Goal: Obtain resource: Download file/media

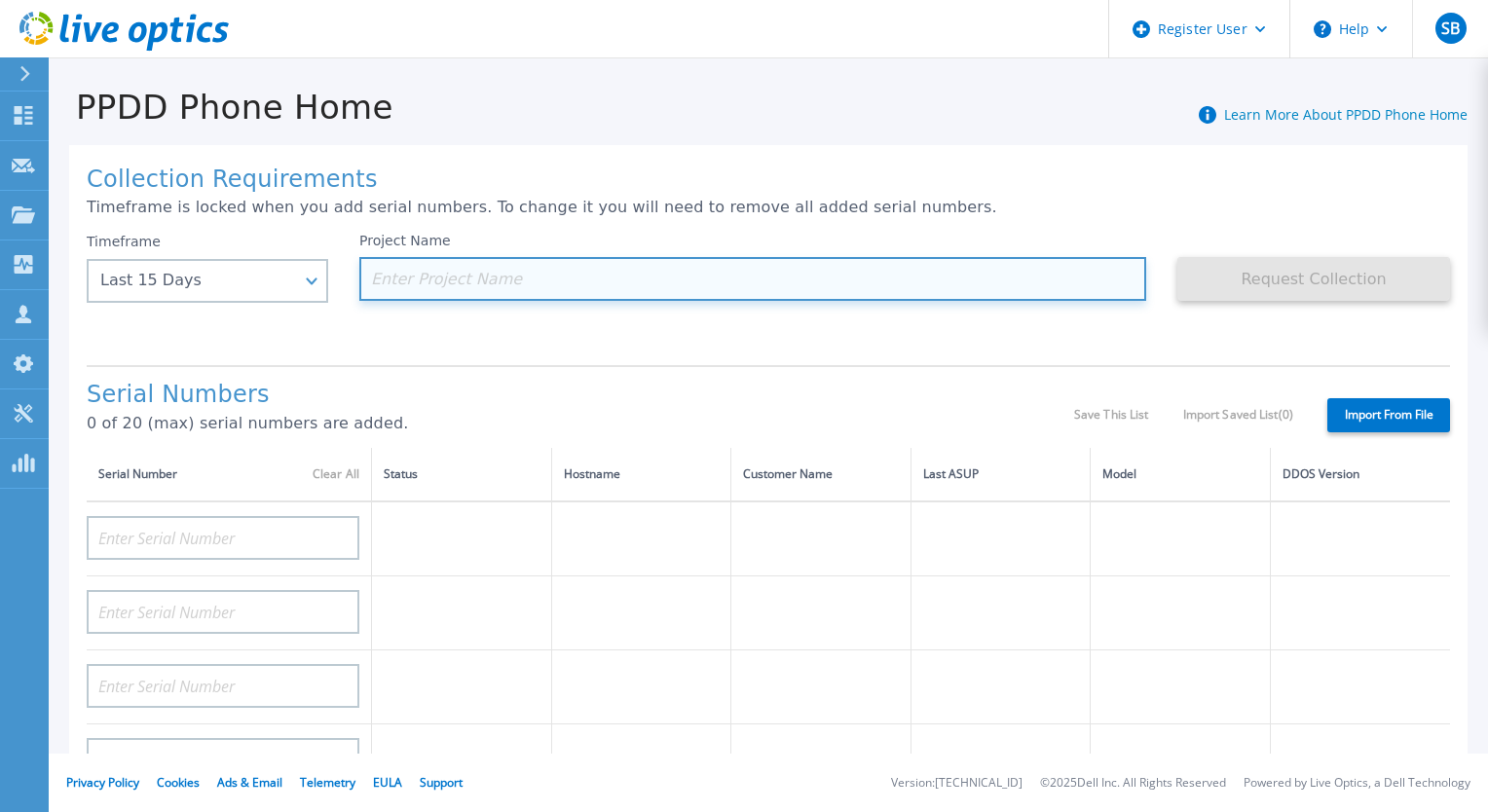
click at [479, 297] on input at bounding box center [753, 279] width 786 height 43
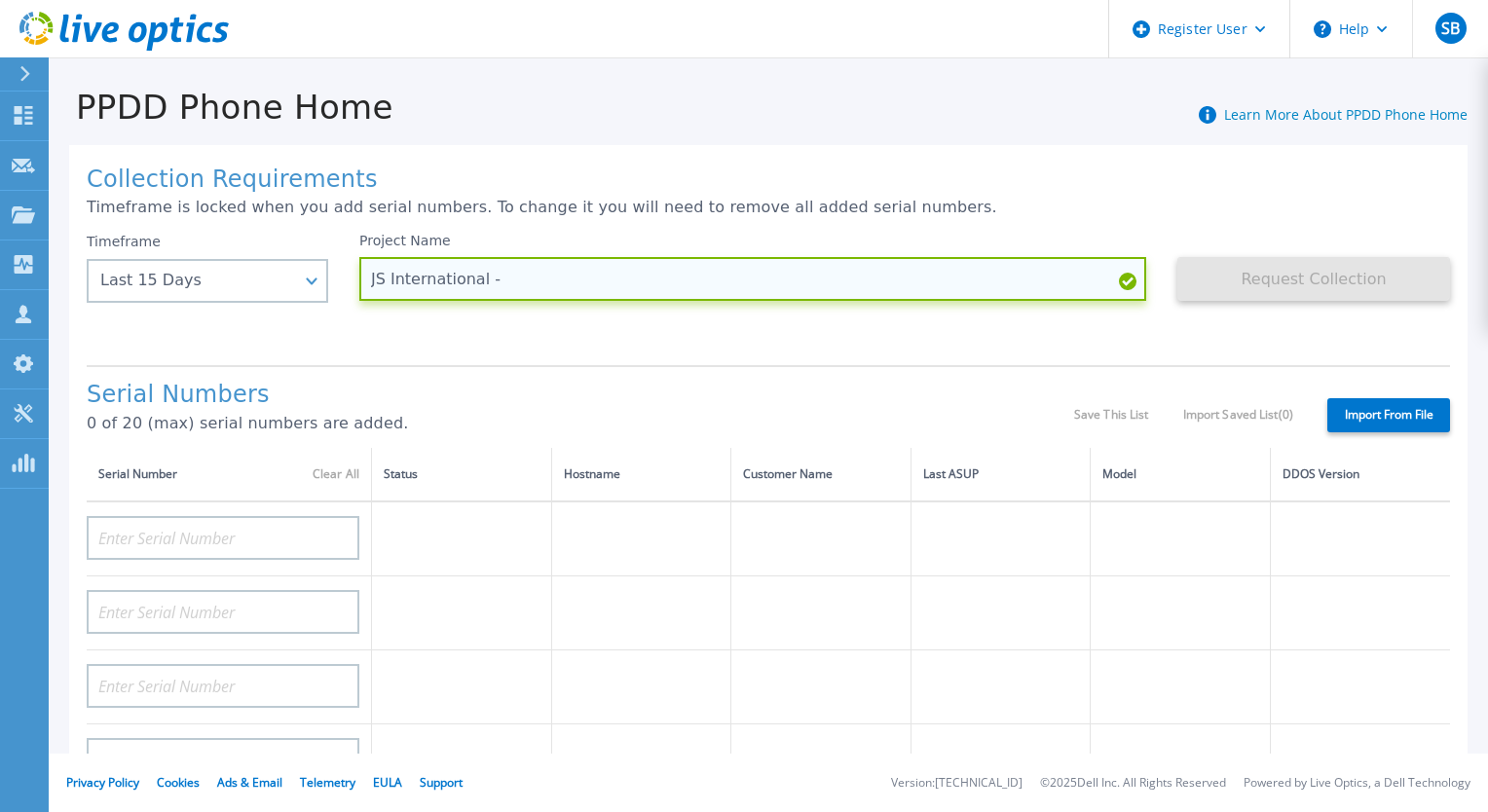
paste input "DE600224375116"
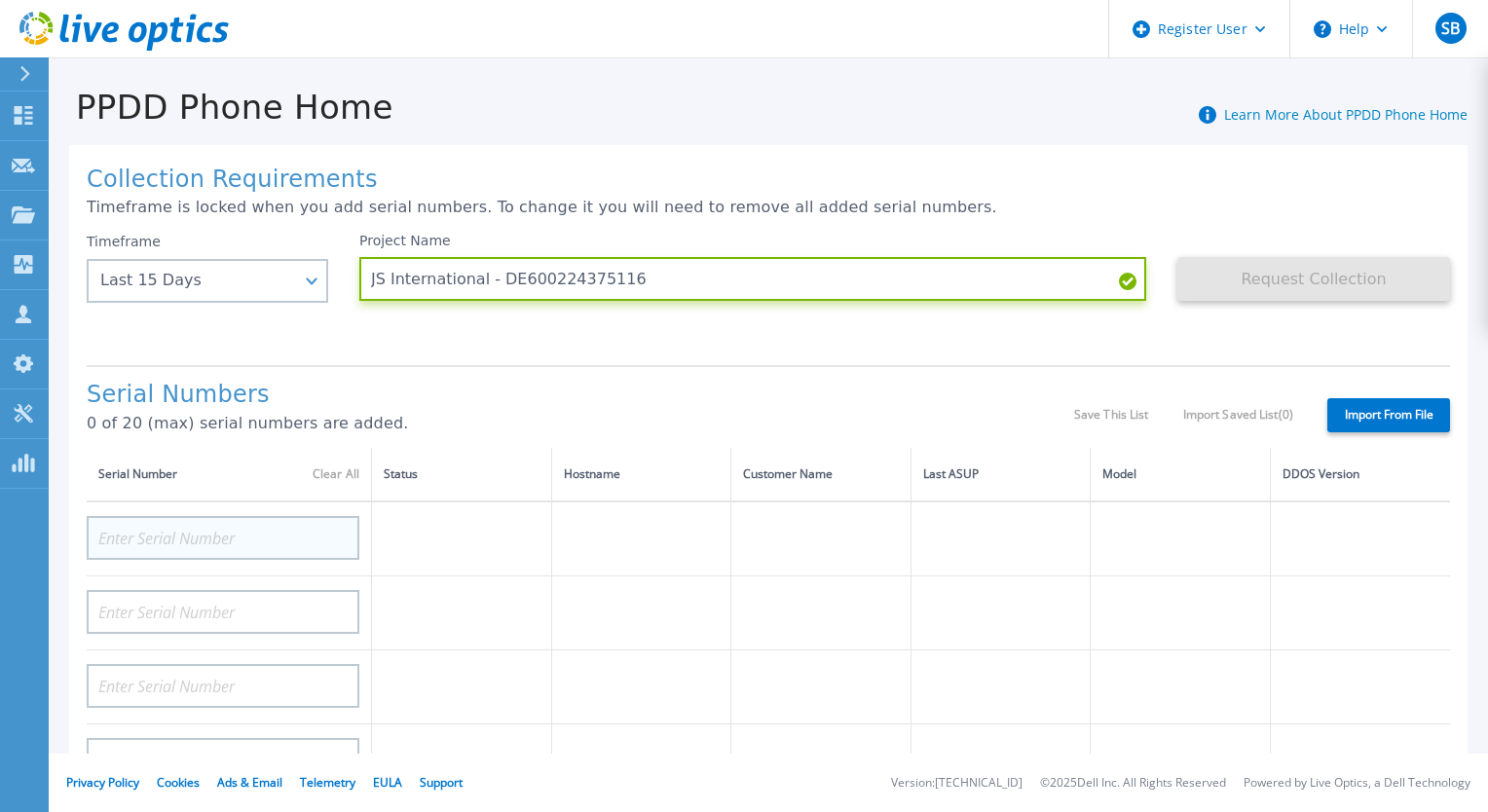
type input "JS International - DE600224375116"
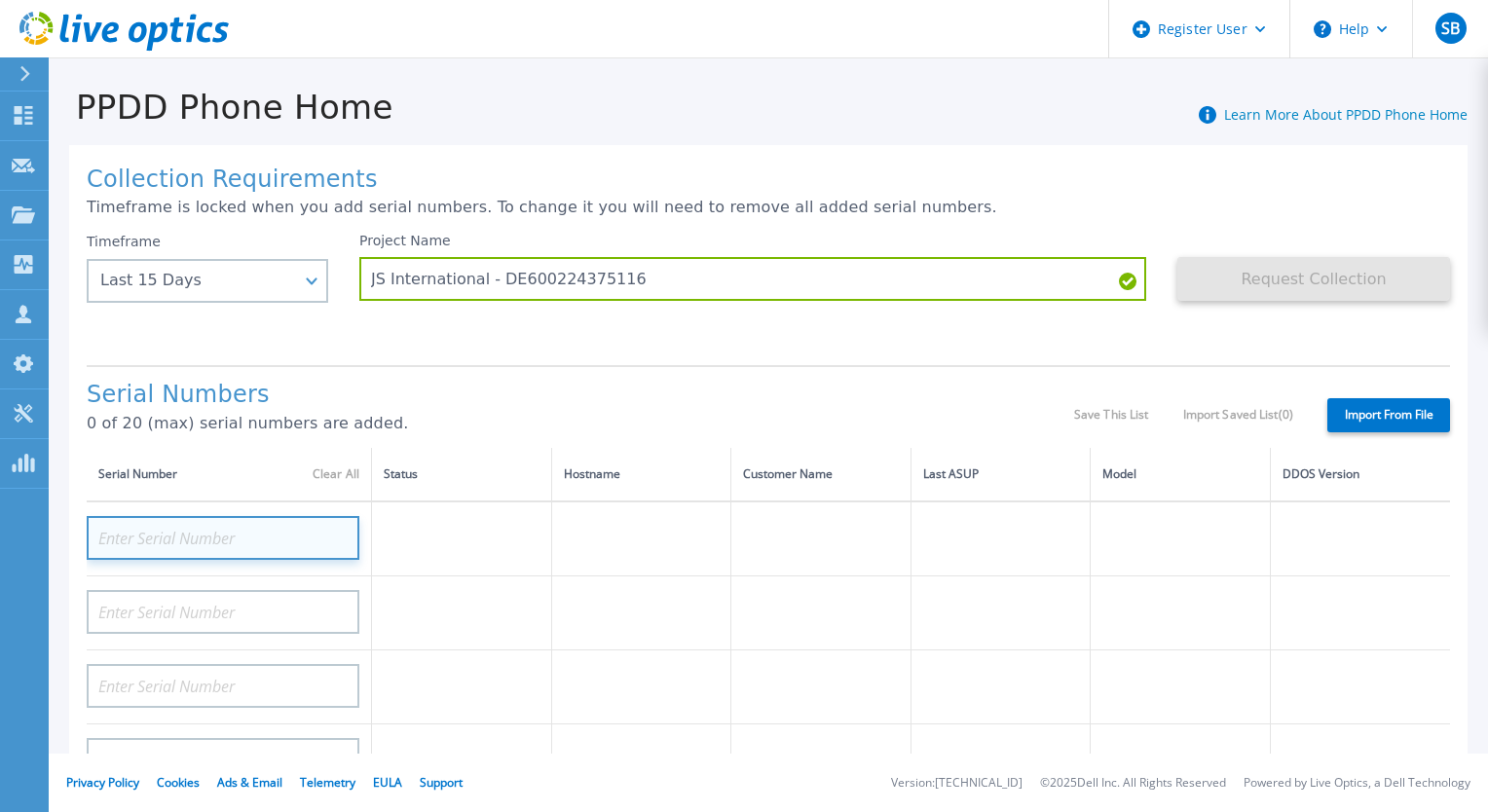
click at [296, 542] on input at bounding box center [223, 537] width 273 height 43
paste input "DE600224375116"
type input "DE600224375116"
click at [421, 408] on div "Serial Numbers 0 of 20 (max) serial numbers are added." at bounding box center [580, 414] width 987 height 66
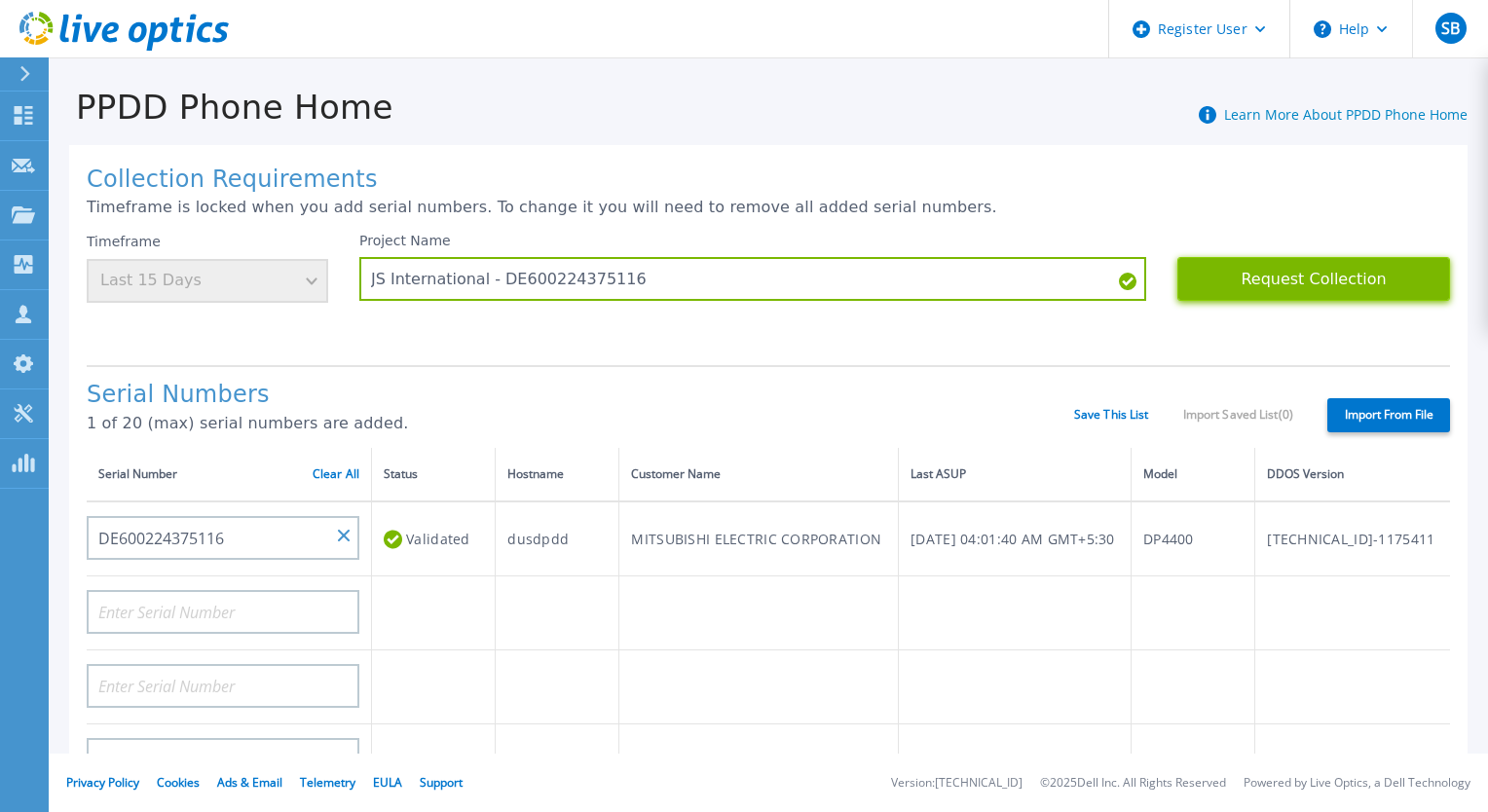
click at [1402, 291] on button "Request Collection" at bounding box center [1314, 279] width 273 height 43
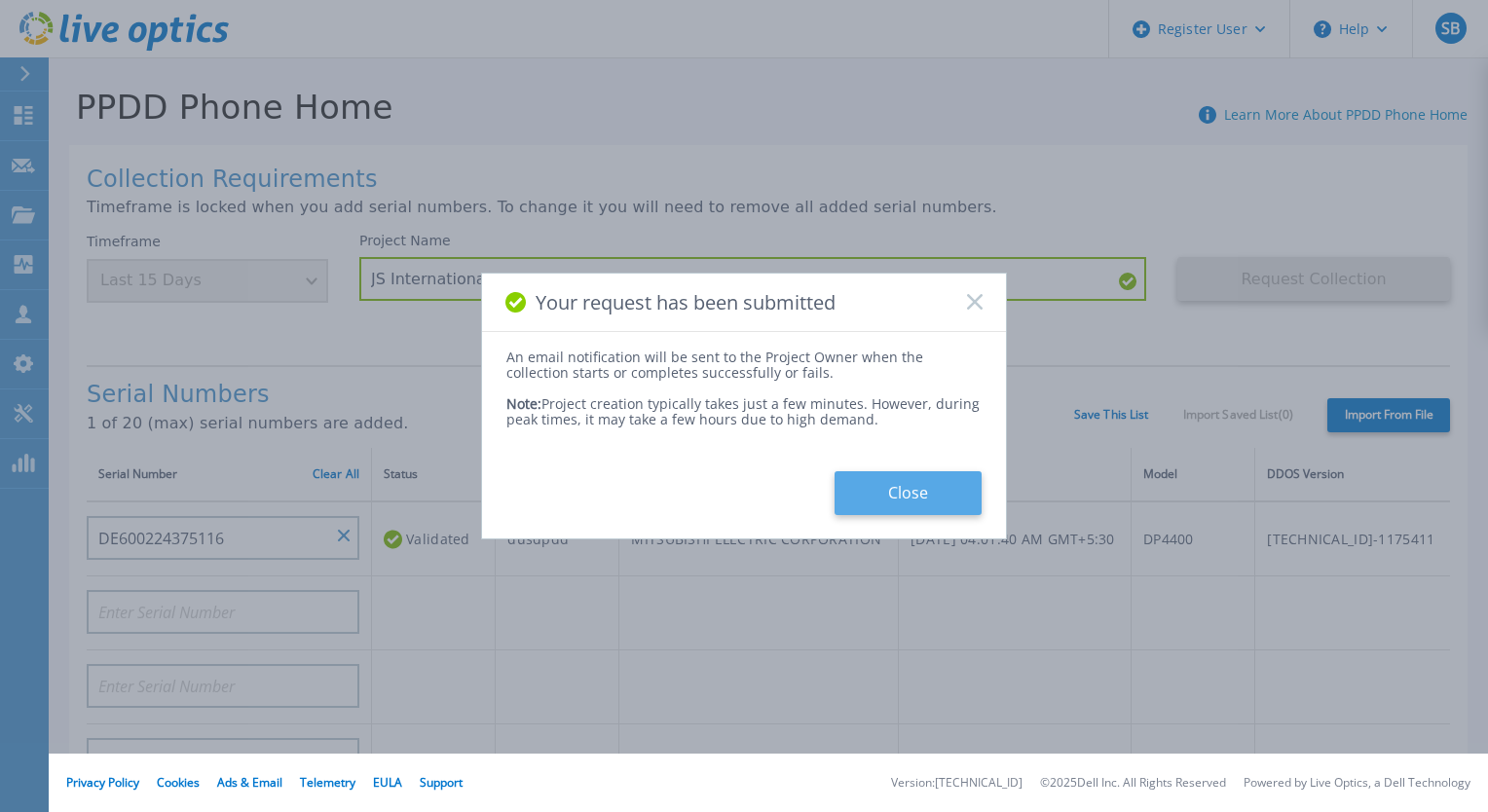
click at [897, 489] on button "Close" at bounding box center [908, 493] width 147 height 43
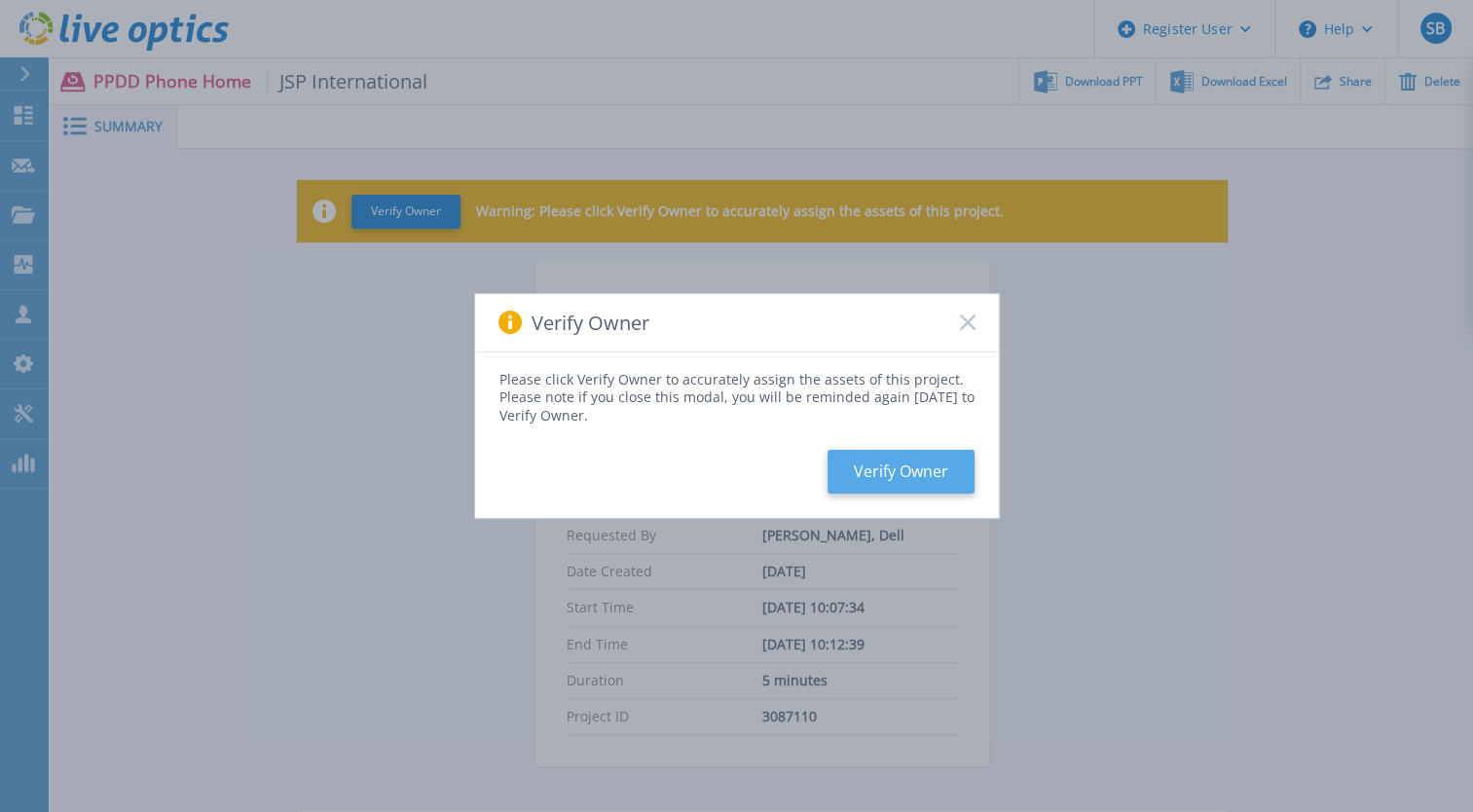
click at [951, 485] on button "Verify Owner" at bounding box center [901, 471] width 147 height 43
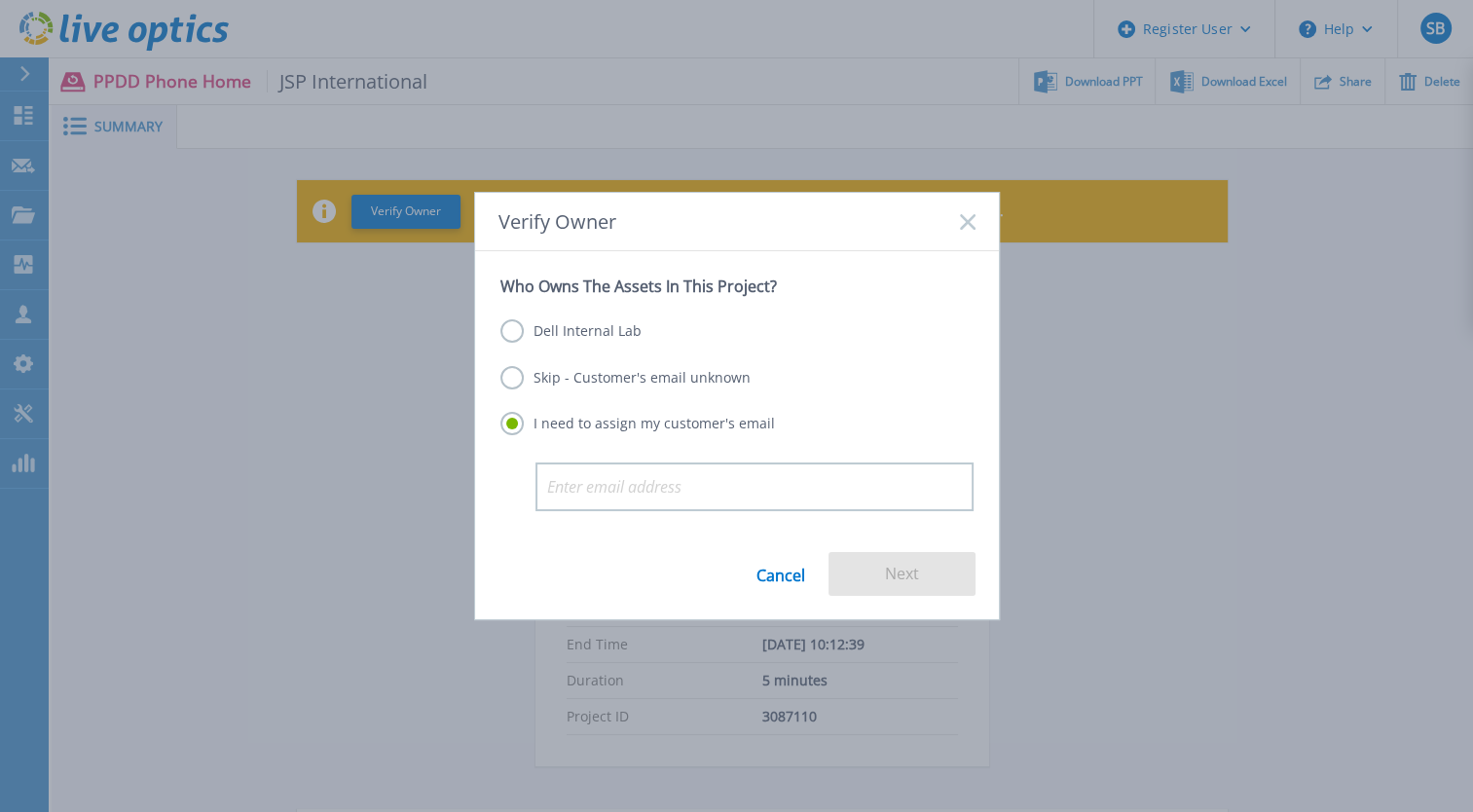
click at [515, 320] on div "Dell Internal Lab Skip - Customer's email unknown I need to assign my customer'…" at bounding box center [737, 379] width 473 height 166
click at [514, 333] on label "Dell Internal Lab" at bounding box center [571, 331] width 141 height 24
click at [0, 0] on input "Dell Internal Lab" at bounding box center [0, 0] width 0 height 0
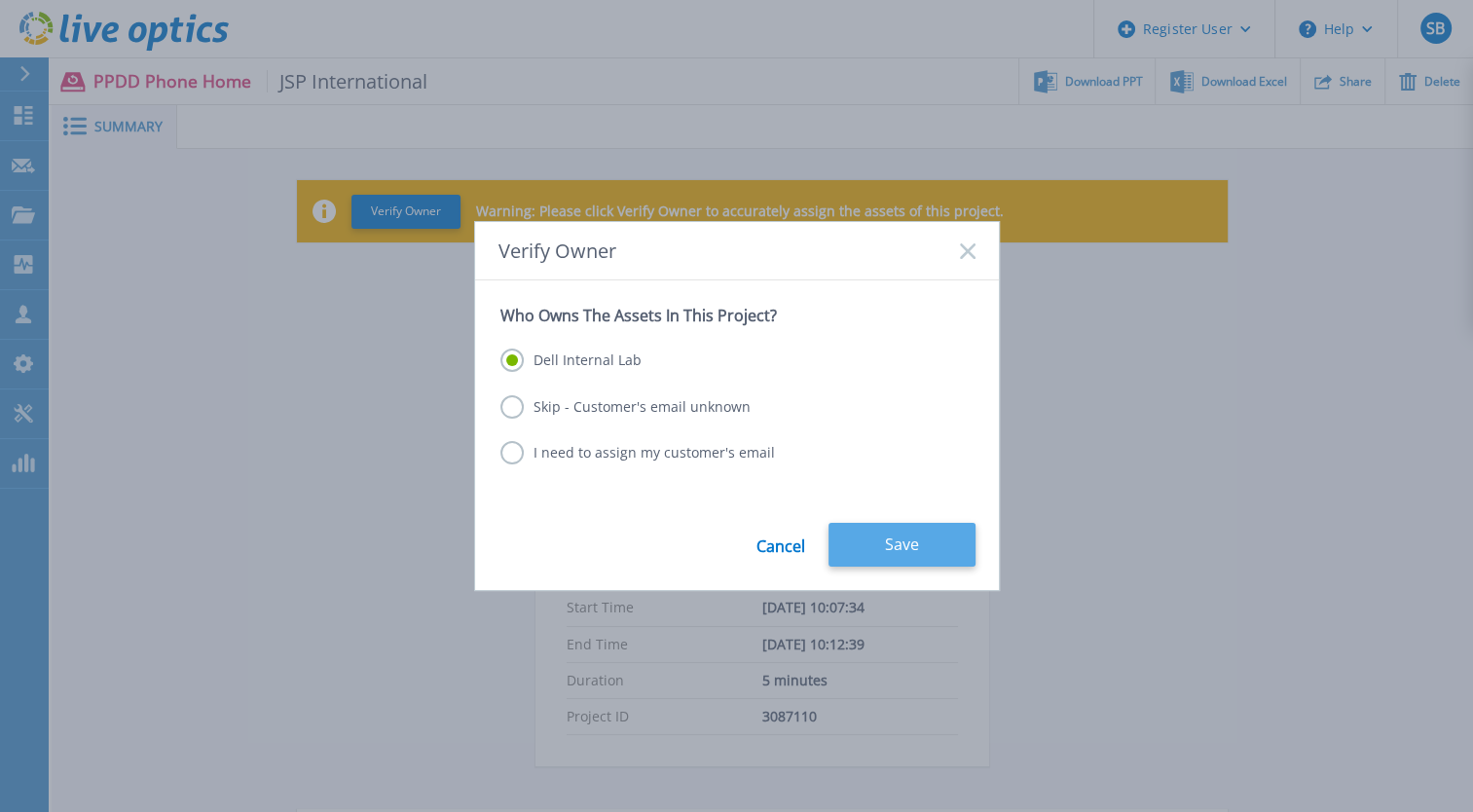
click at [907, 540] on button "Save" at bounding box center [902, 544] width 147 height 43
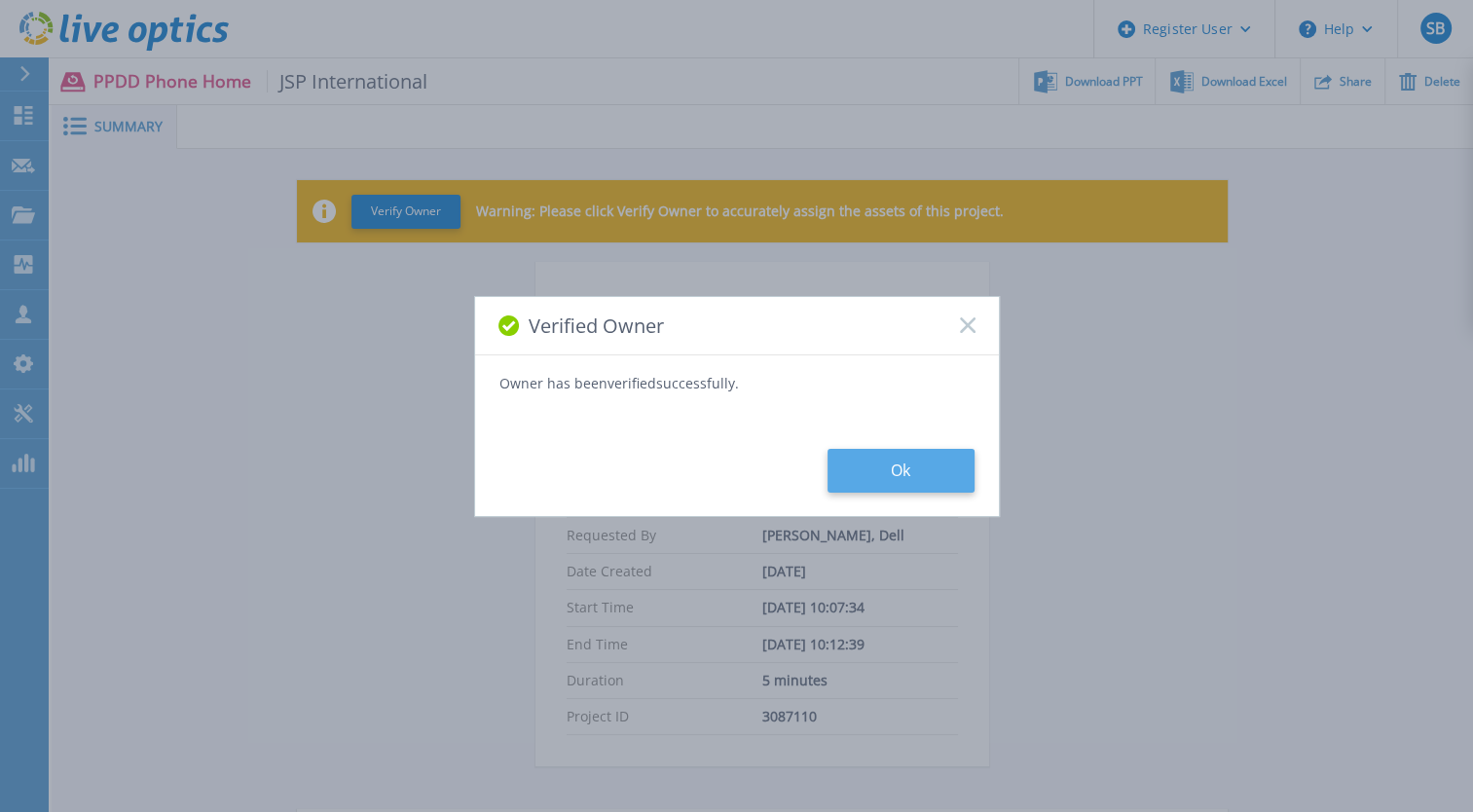
click at [915, 451] on button "Ok" at bounding box center [901, 470] width 147 height 43
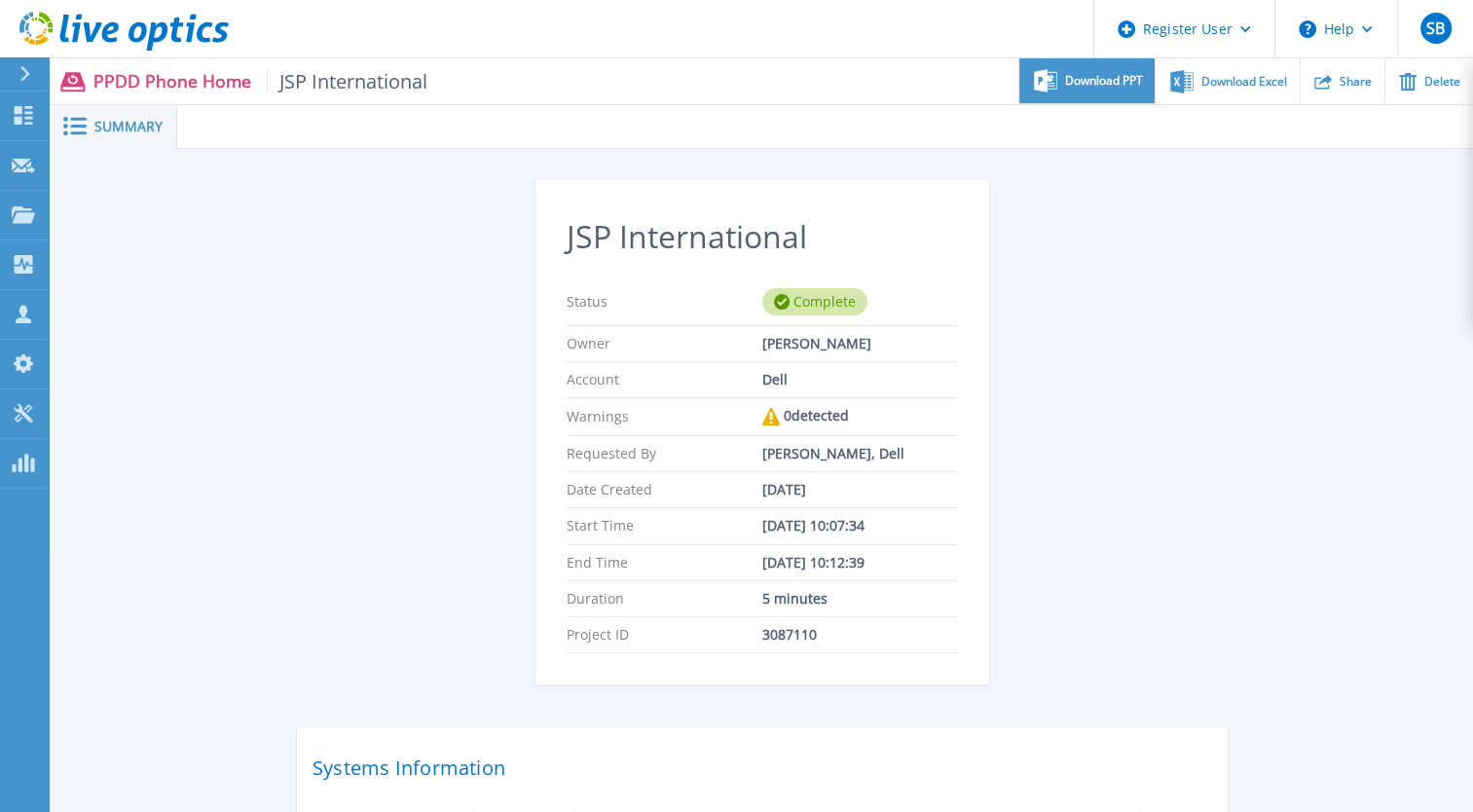
click at [1095, 75] on span "Download PPT" at bounding box center [1104, 81] width 78 height 12
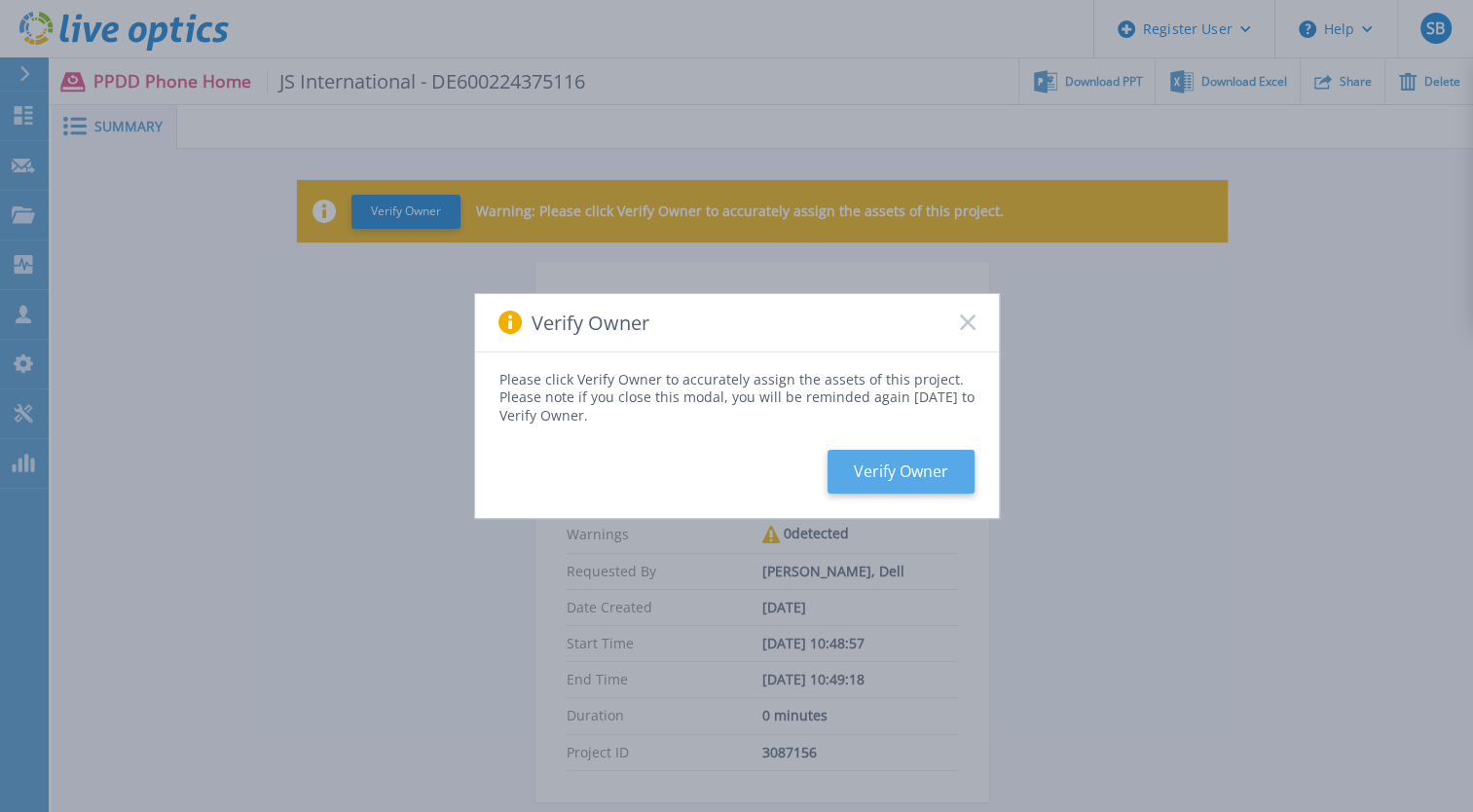
click at [935, 474] on button "Verify Owner" at bounding box center [901, 471] width 147 height 43
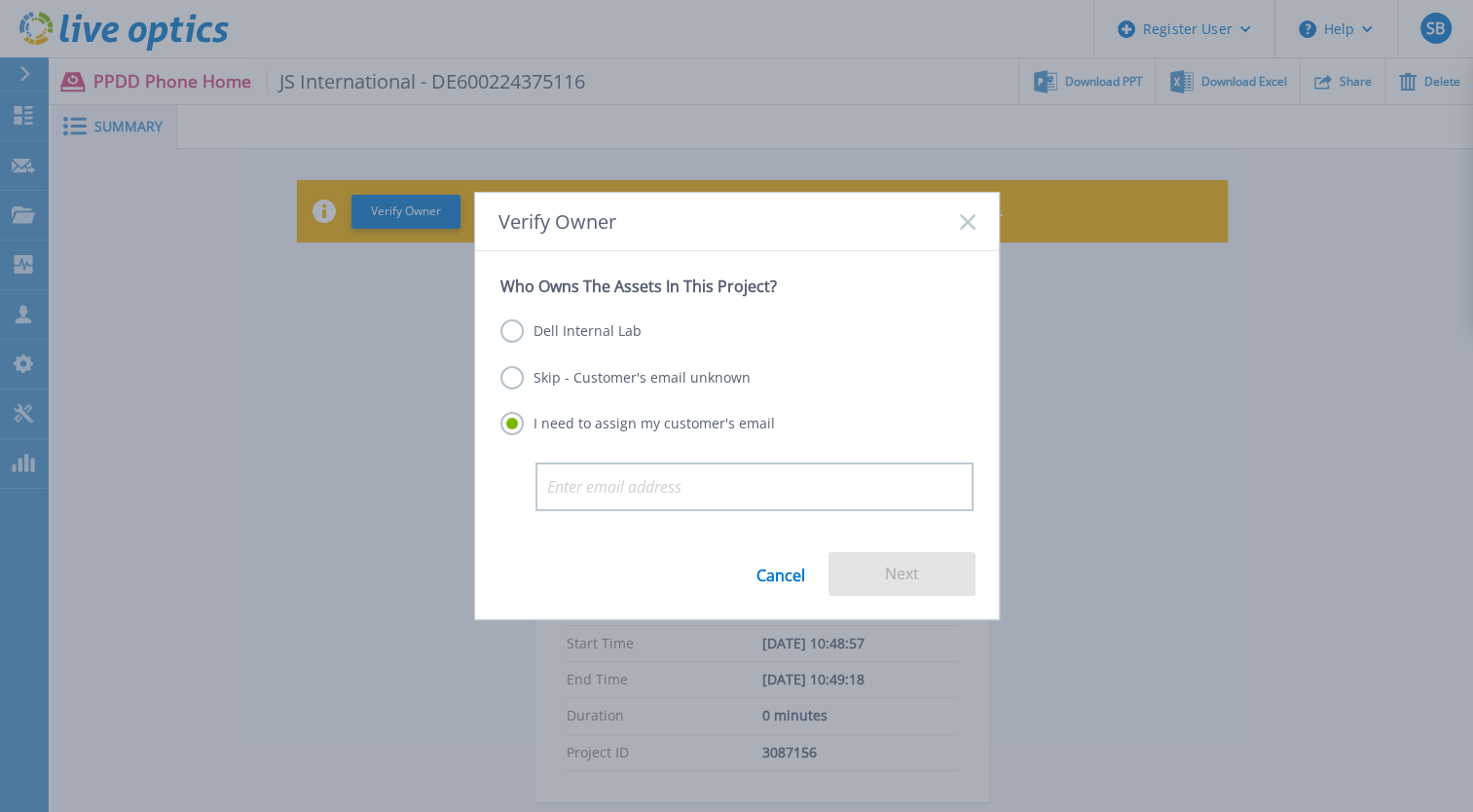
click at [509, 334] on label "Dell Internal Lab" at bounding box center [571, 331] width 141 height 24
click at [0, 0] on input "Dell Internal Lab" at bounding box center [0, 0] width 0 height 0
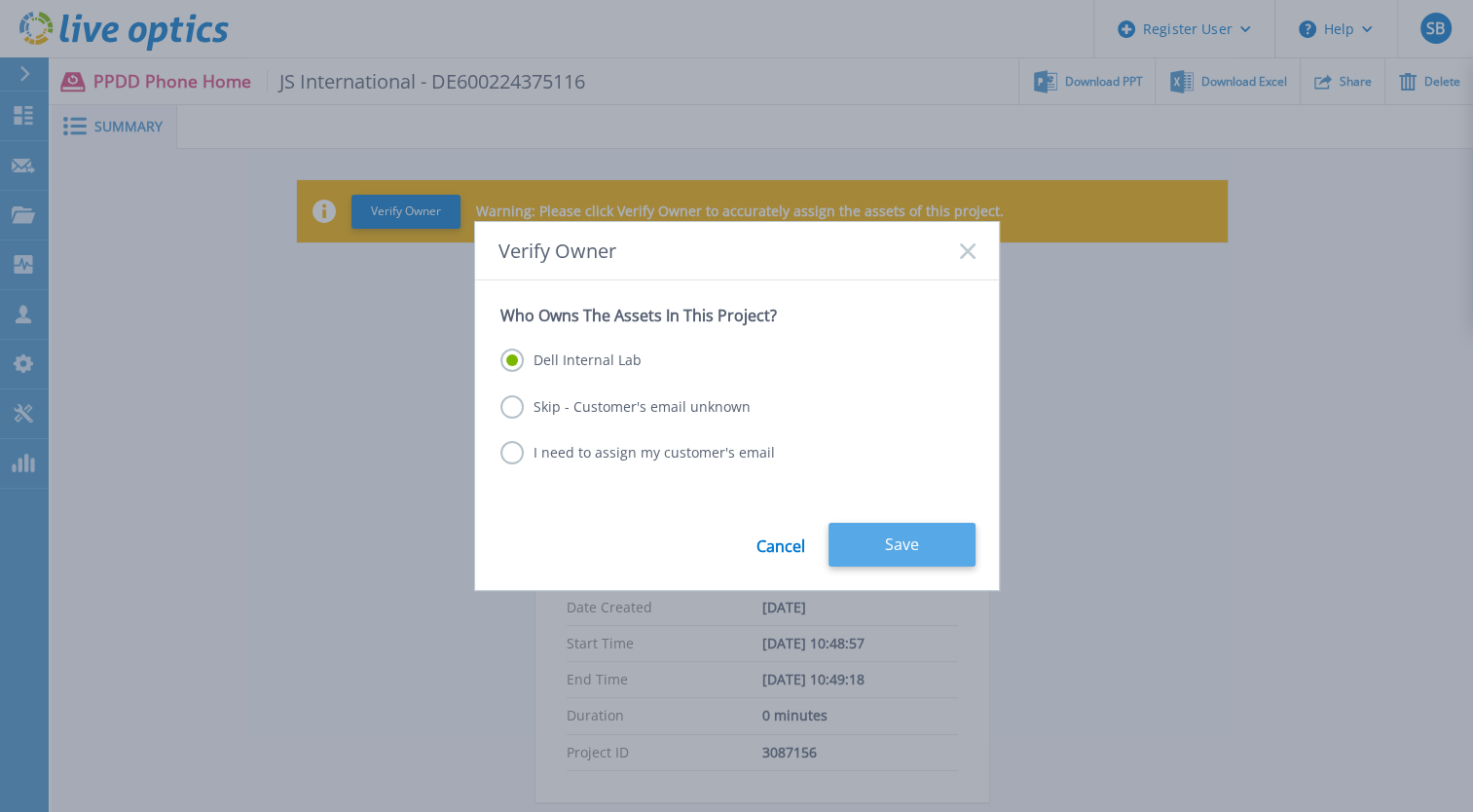
click at [886, 545] on button "Save" at bounding box center [902, 544] width 147 height 43
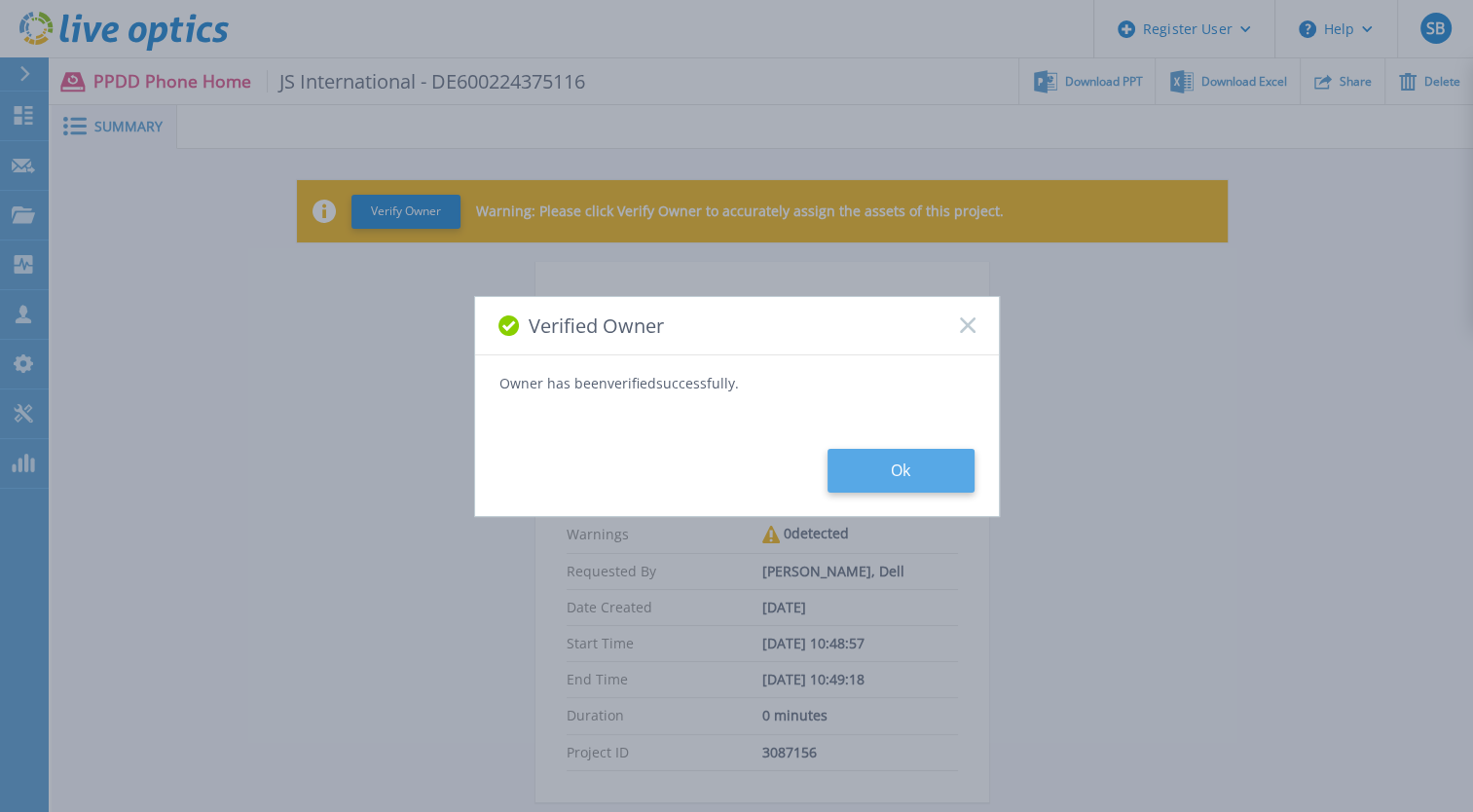
click at [934, 465] on button "Ok" at bounding box center [901, 470] width 147 height 43
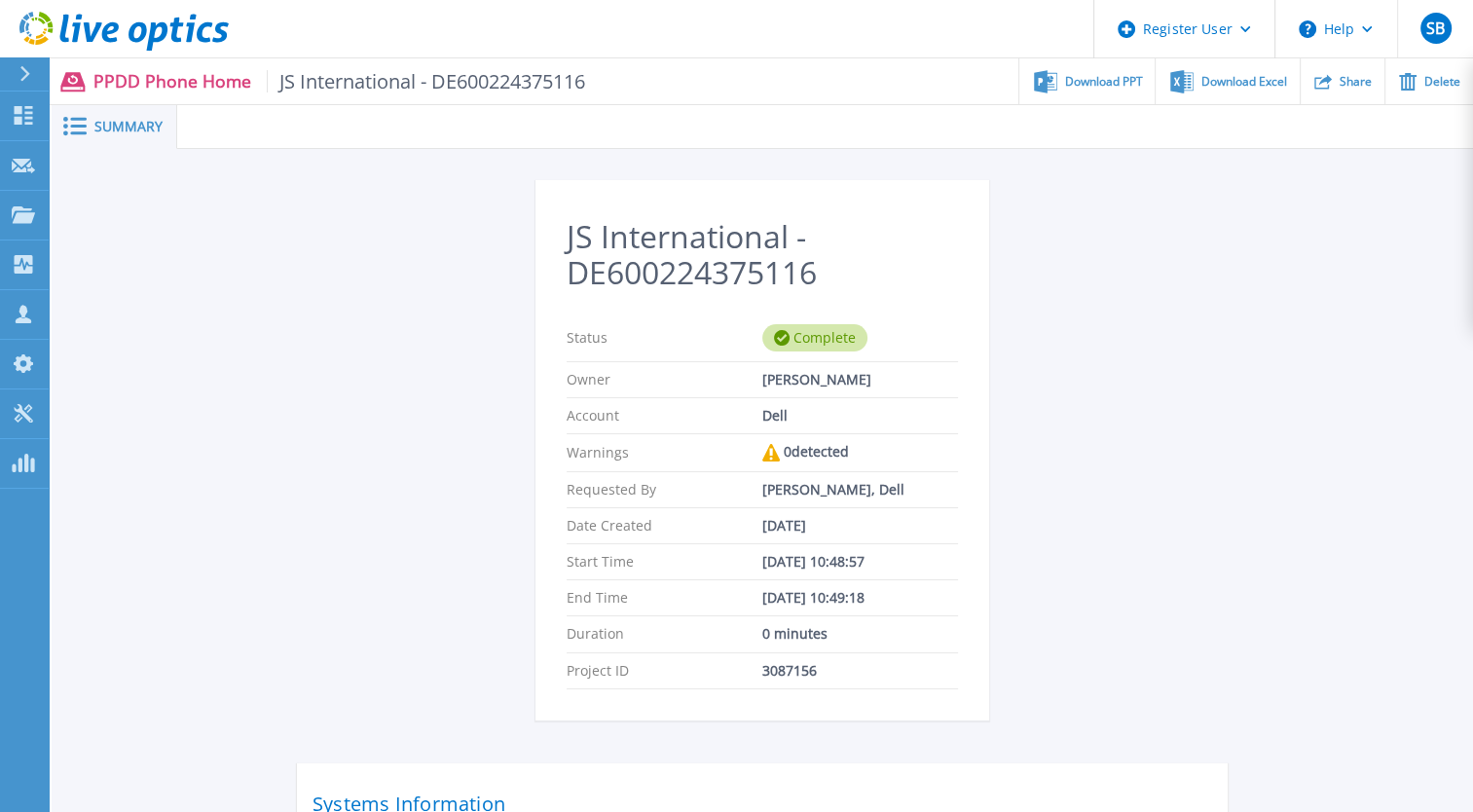
click at [1071, 93] on div "Download PPT" at bounding box center [1087, 81] width 135 height 45
click at [329, 448] on div "JS International - DE600224375116 Status Complete Owner [PERSON_NAME] Account D…" at bounding box center [763, 566] width 931 height 772
